Goal: Entertainment & Leisure: Consume media (video, audio)

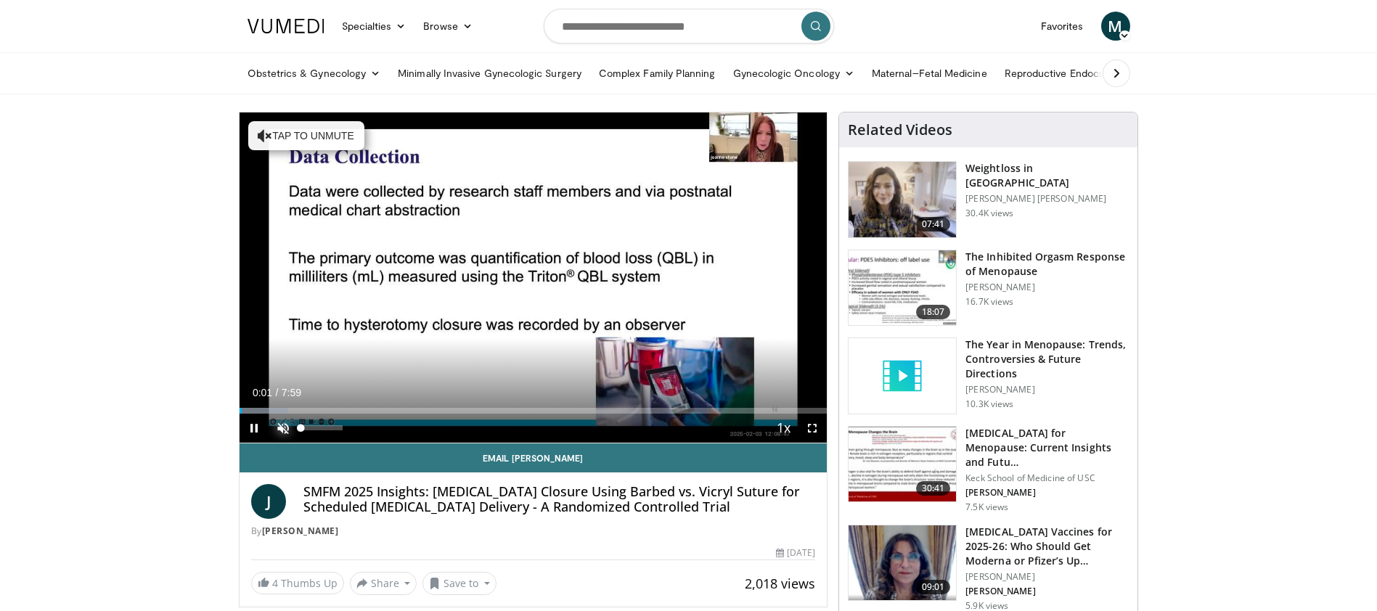
click at [284, 428] on span "Video Player" at bounding box center [283, 428] width 29 height 29
click at [808, 424] on span "Video Player" at bounding box center [812, 428] width 29 height 29
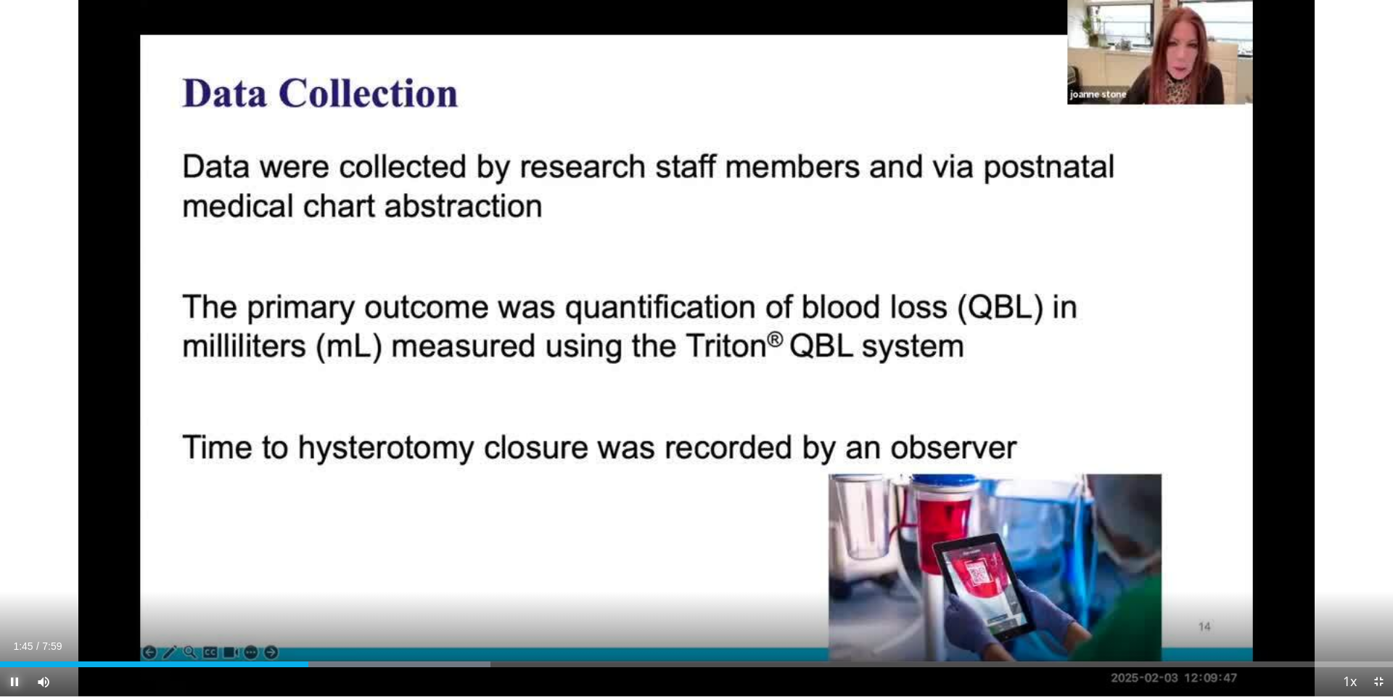
click at [14, 610] on span "Video Player" at bounding box center [14, 681] width 29 height 29
click at [1376, 610] on span "Video Player" at bounding box center [1378, 681] width 29 height 29
